Goal: Check status: Check status

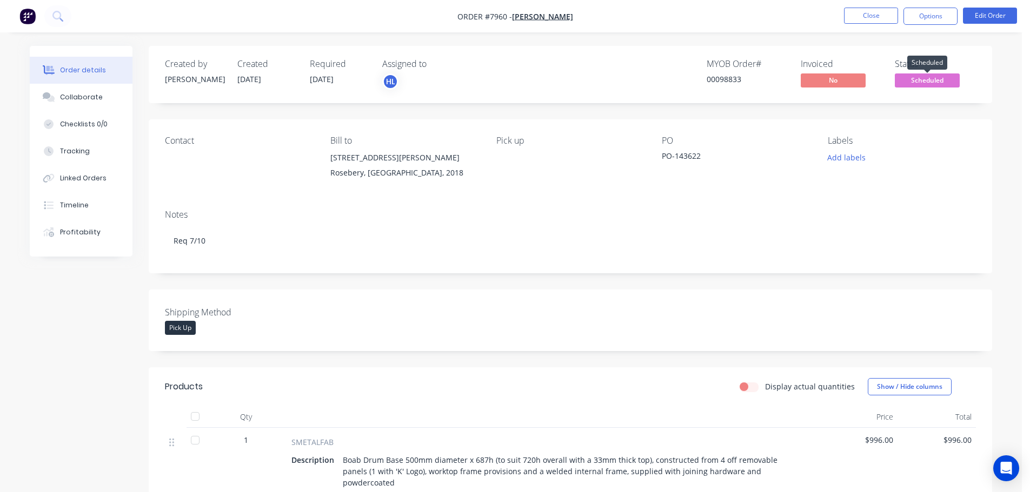
click at [929, 80] on span "Scheduled" at bounding box center [927, 81] width 65 height 14
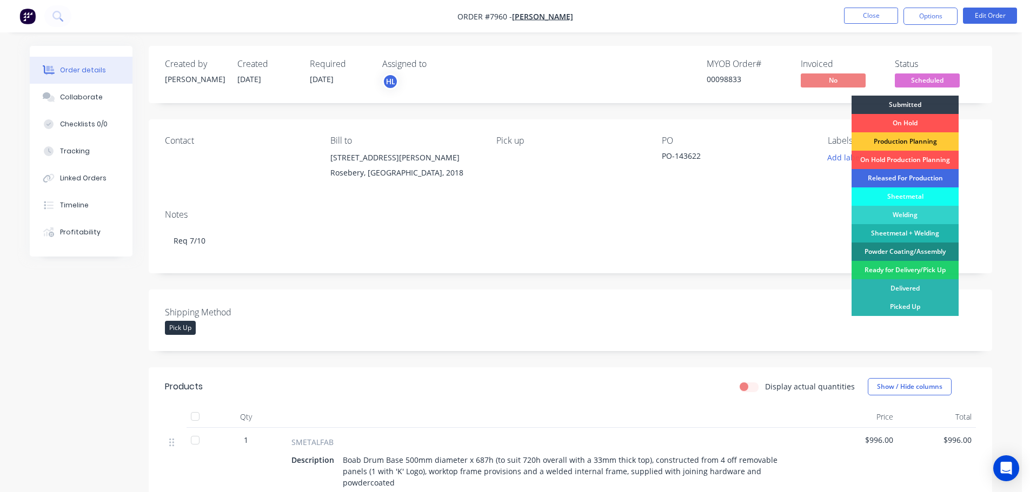
click at [894, 175] on div "Released For Production" at bounding box center [904, 178] width 107 height 18
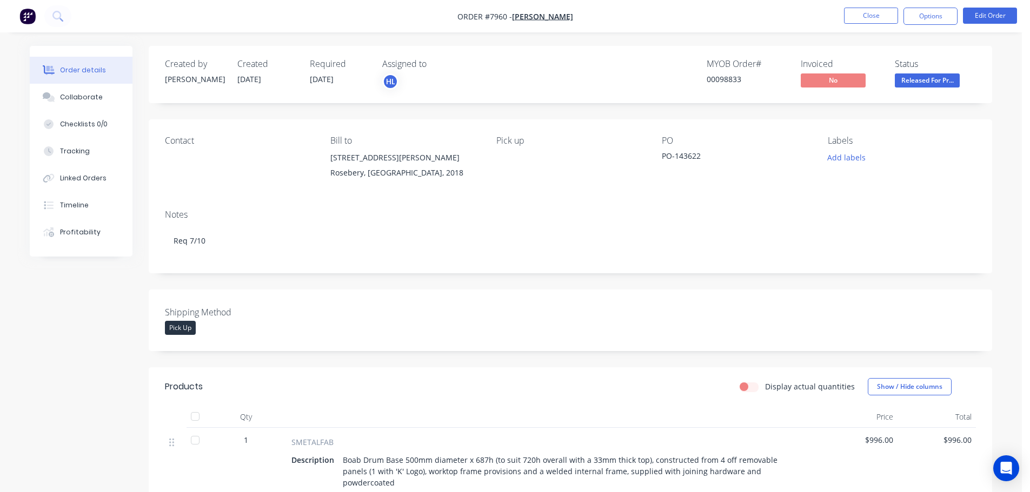
click at [21, 316] on div "Order details Collaborate Checklists 0/0 Tracking Linked Orders Timeline Profit…" at bounding box center [511, 420] width 984 height 749
click at [28, 21] on img "button" at bounding box center [27, 16] width 16 height 16
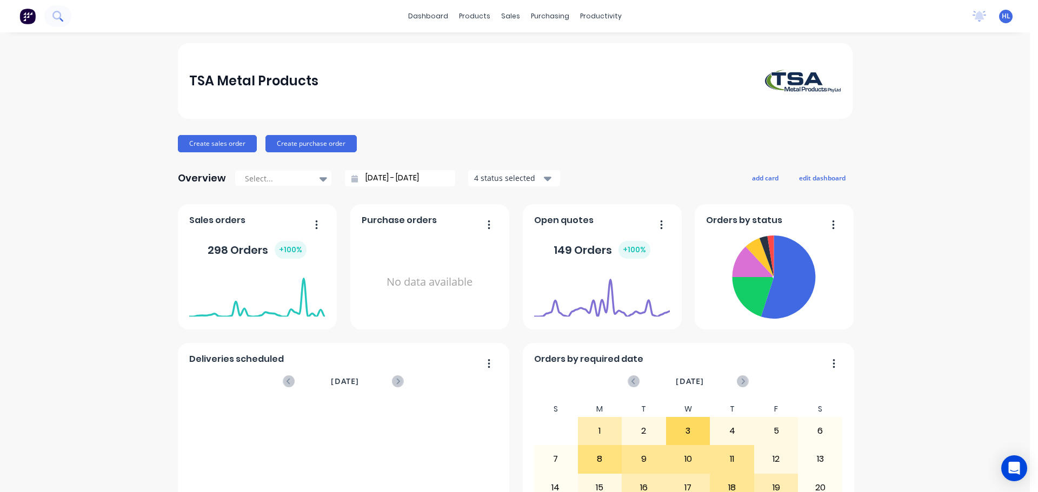
click at [57, 16] on icon at bounding box center [57, 16] width 10 height 10
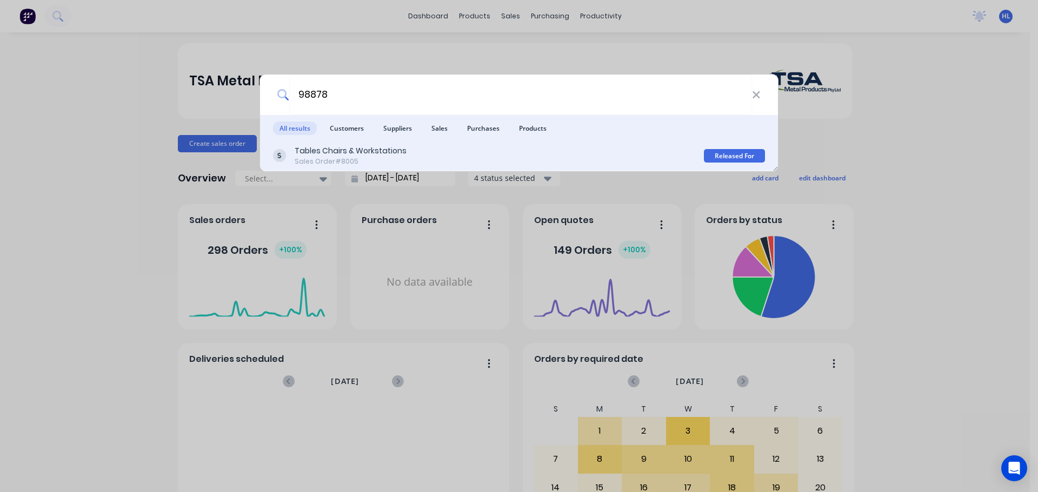
type input "98878"
click at [335, 157] on div "Sales Order #8005" at bounding box center [351, 162] width 112 height 10
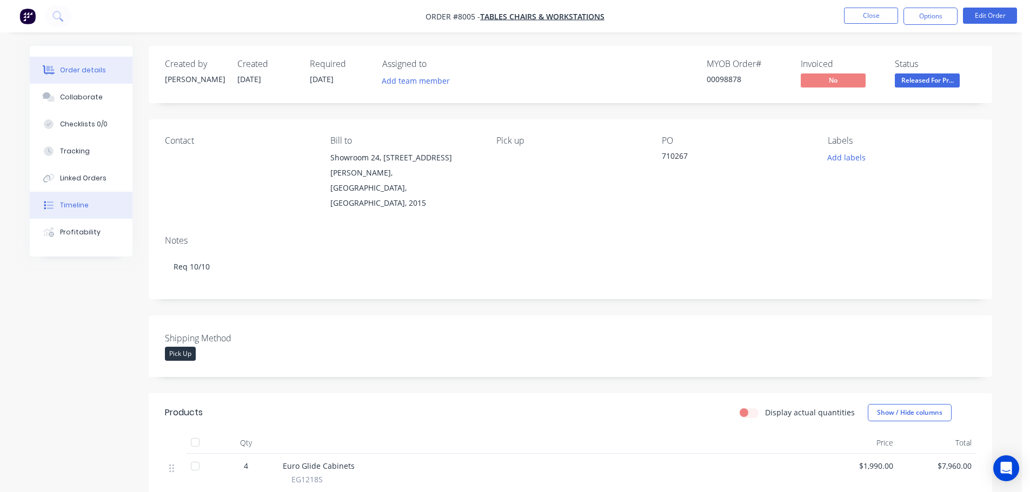
click at [79, 203] on div "Timeline" at bounding box center [74, 206] width 29 height 10
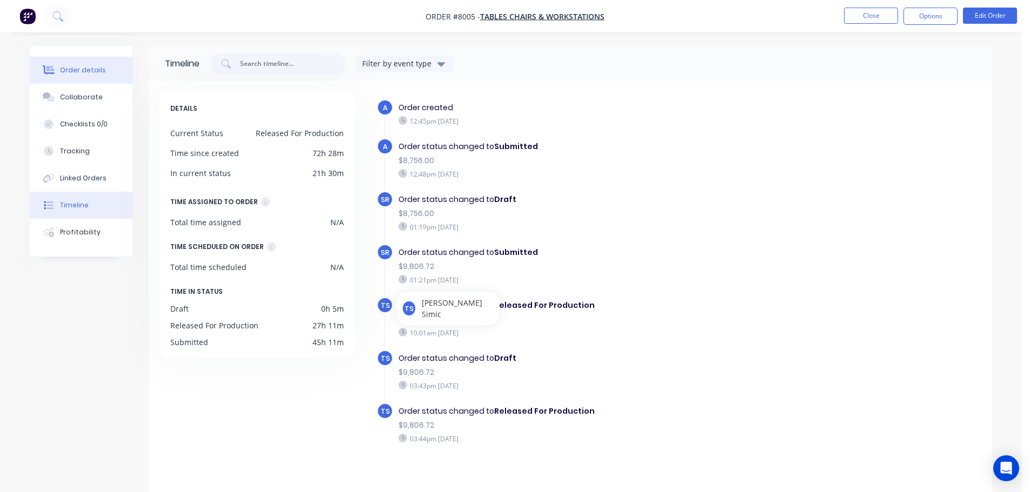
click at [79, 64] on button "Order details" at bounding box center [81, 70] width 103 height 27
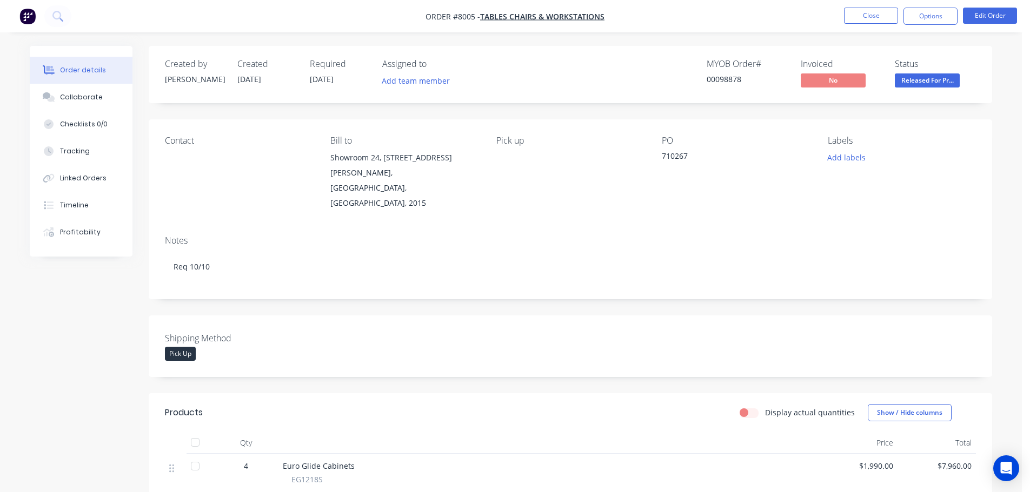
click at [925, 81] on span "Released For Pr..." at bounding box center [927, 81] width 65 height 14
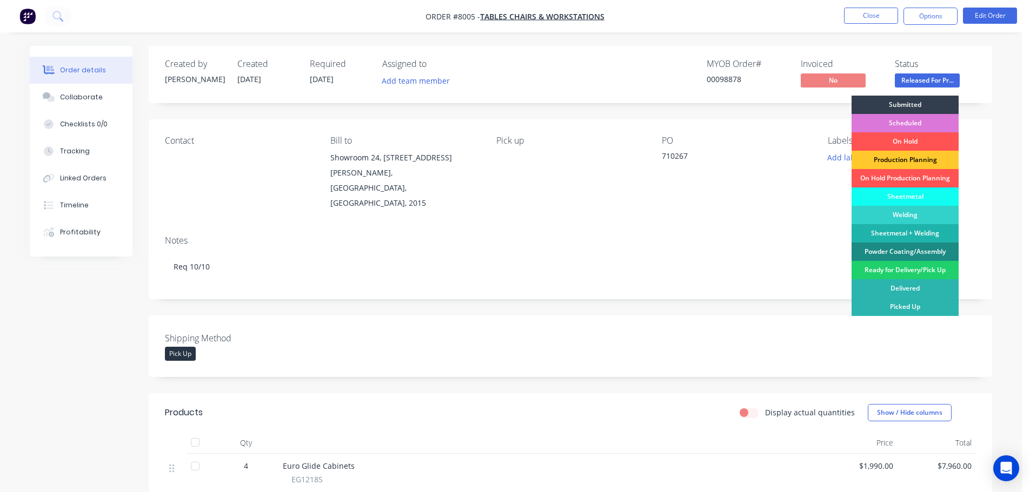
click at [910, 154] on div "Production Planning" at bounding box center [904, 160] width 107 height 18
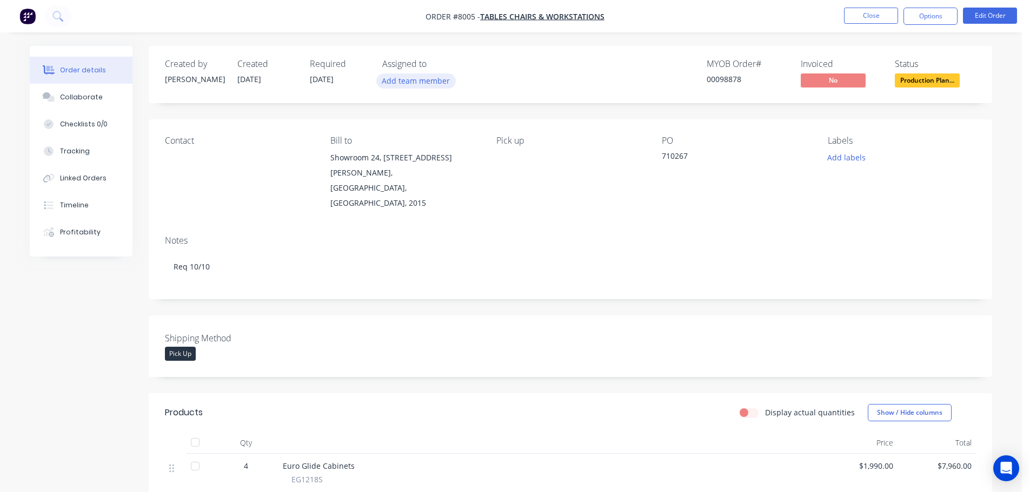
click at [411, 79] on button "Add team member" at bounding box center [415, 81] width 79 height 15
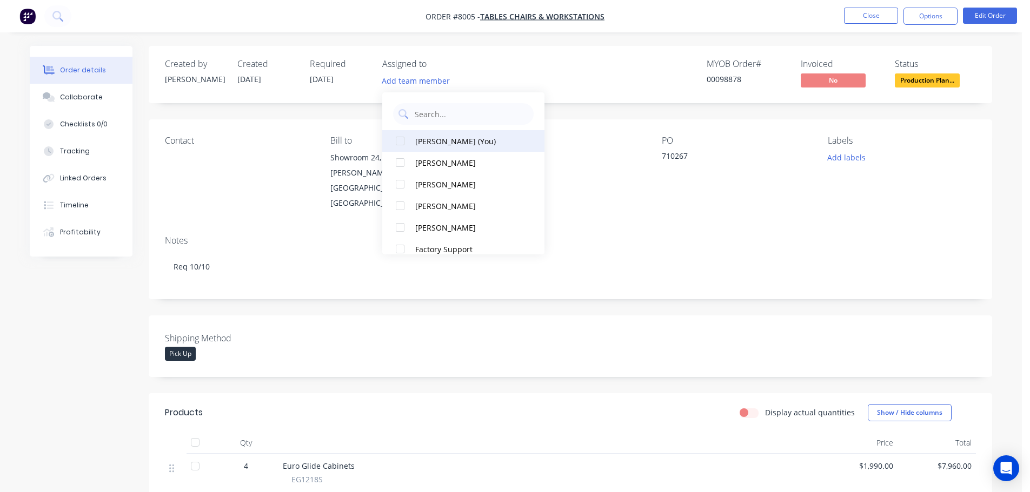
click at [402, 137] on div at bounding box center [400, 141] width 22 height 22
click at [64, 326] on div "Created by [PERSON_NAME] Created [DATE] Required [DATE] Assigned to HL MYOB Ord…" at bounding box center [511, 453] width 962 height 815
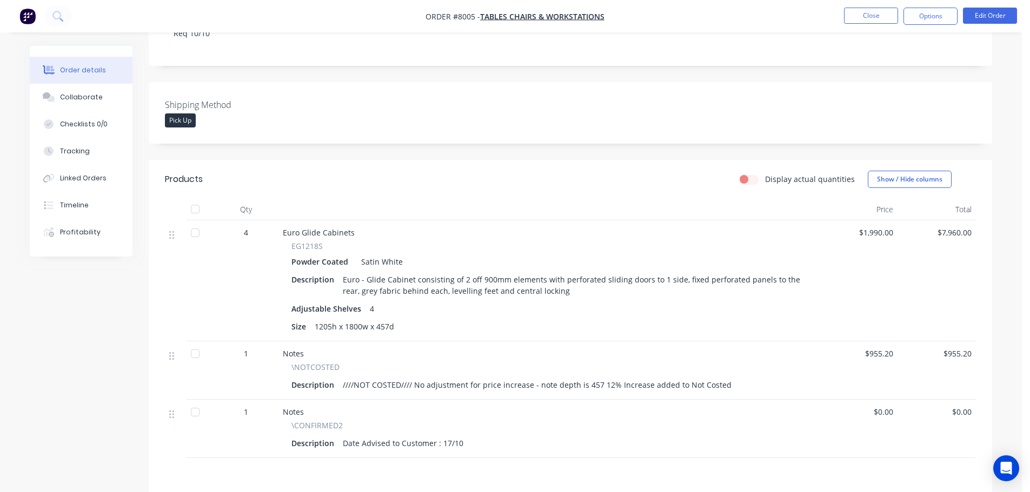
scroll to position [270, 0]
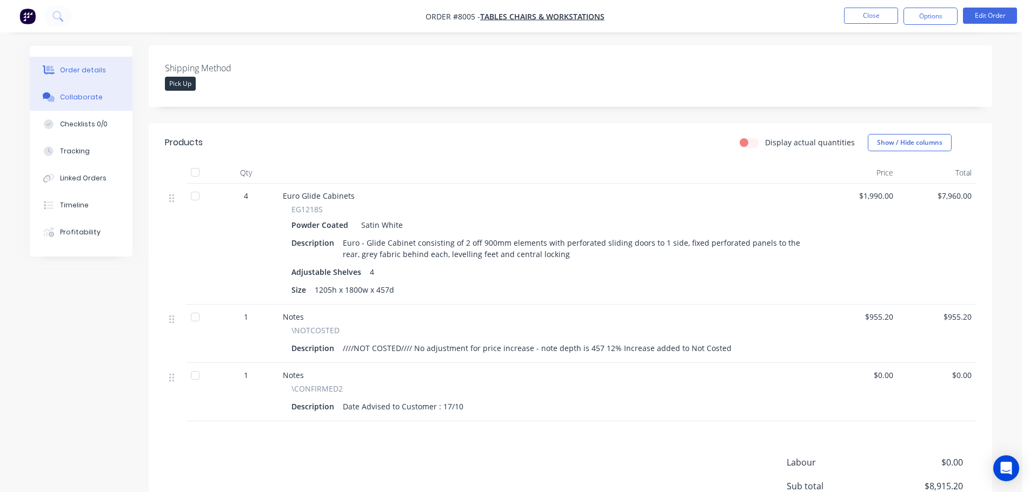
click at [71, 94] on div "Collaborate" at bounding box center [81, 97] width 43 height 10
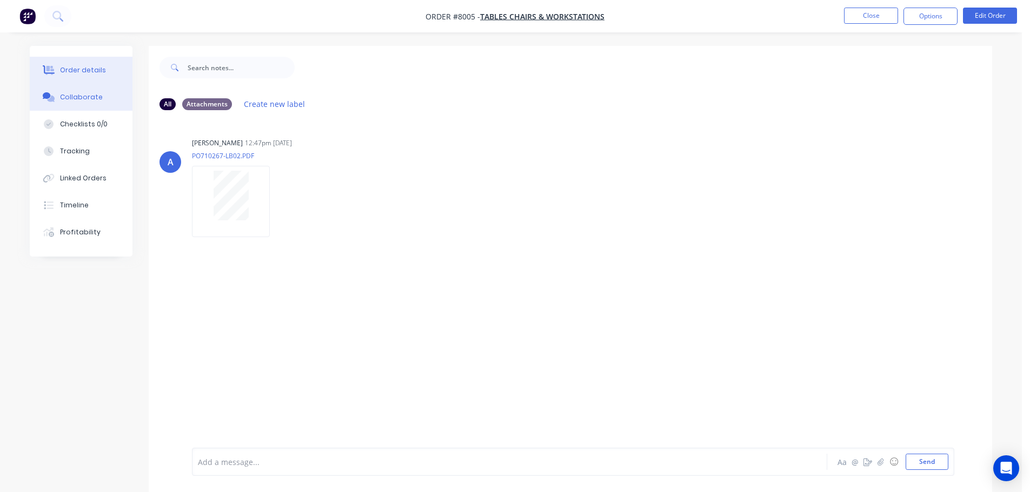
click at [90, 65] on div "Order details" at bounding box center [83, 70] width 46 height 10
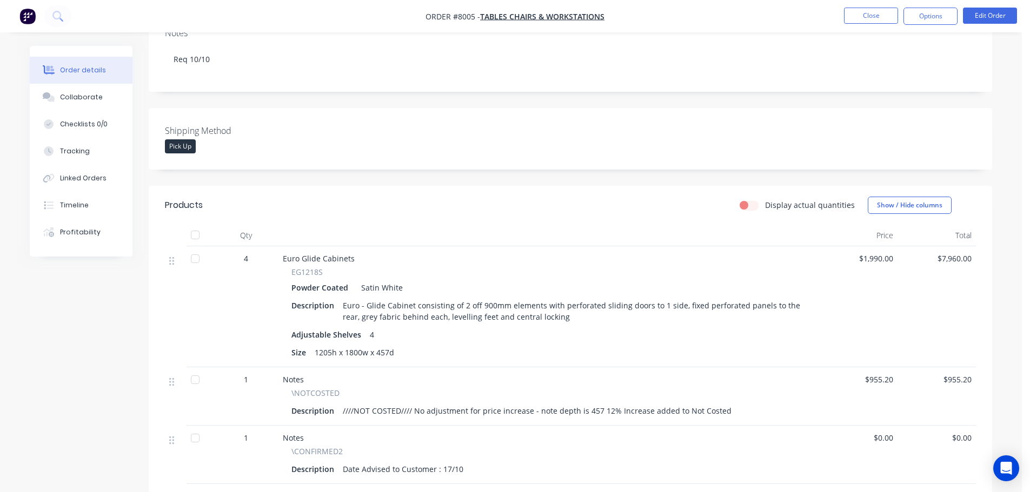
scroll to position [216, 0]
